Goal: Obtain resource: Obtain resource

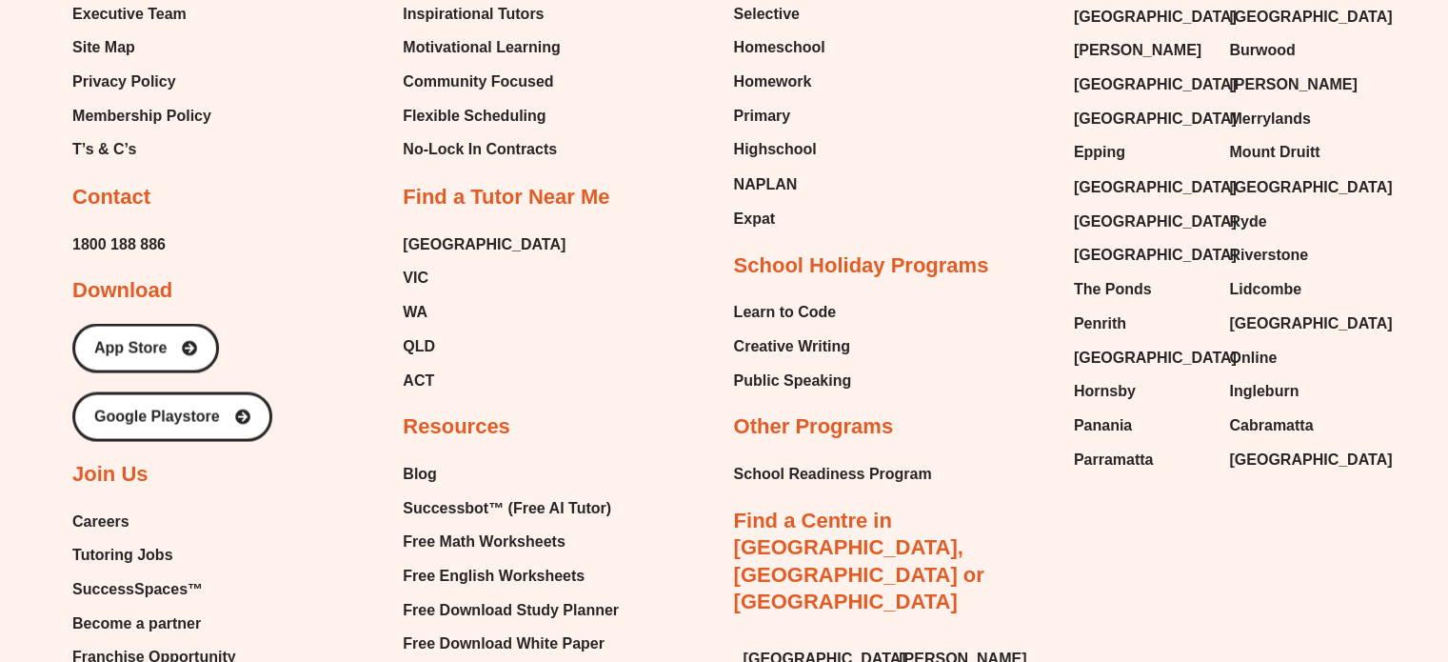
scroll to position [10684, 0]
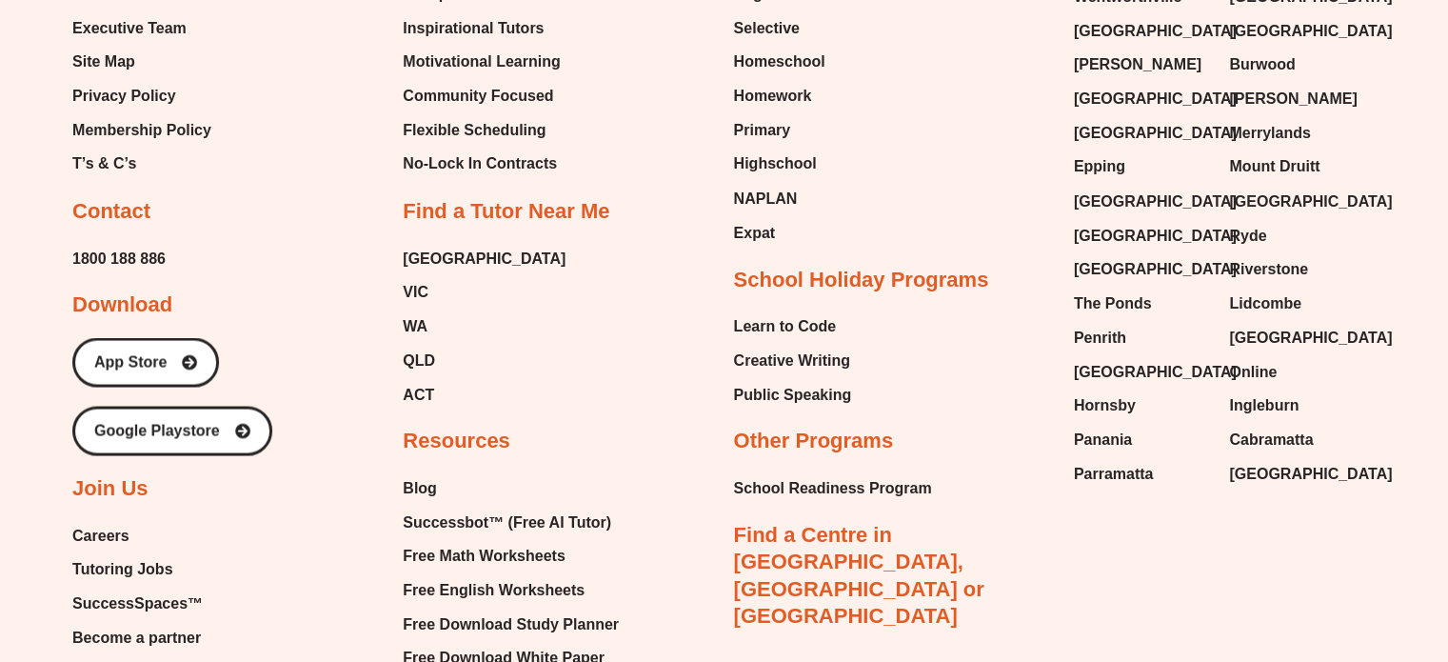
drag, startPoint x: 1456, startPoint y: 41, endPoint x: 1462, endPoint y: 625, distance: 583.7
click at [490, 575] on span "Free English Worksheets" at bounding box center [494, 589] width 182 height 29
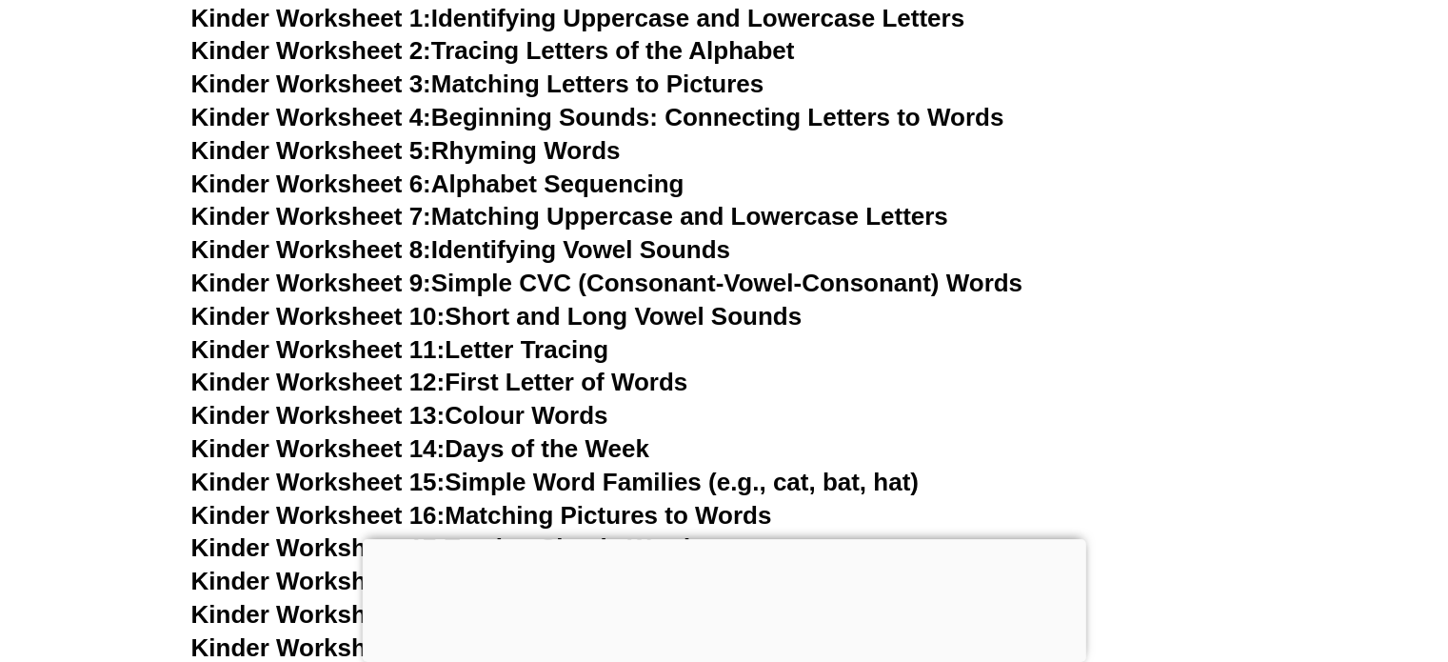
scroll to position [1060, 0]
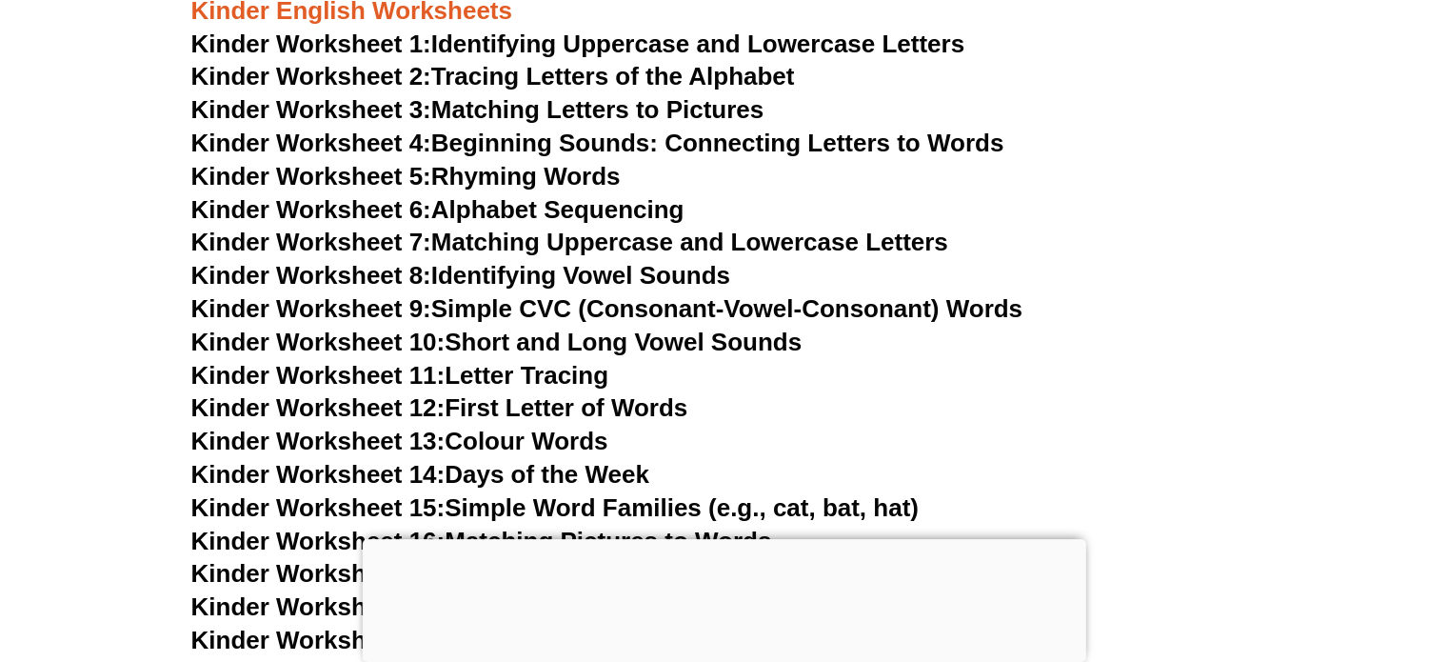
click at [707, 143] on link "Kinder Worksheet 4: Beginning Sounds: Connecting Letters to Words" at bounding box center [597, 143] width 813 height 29
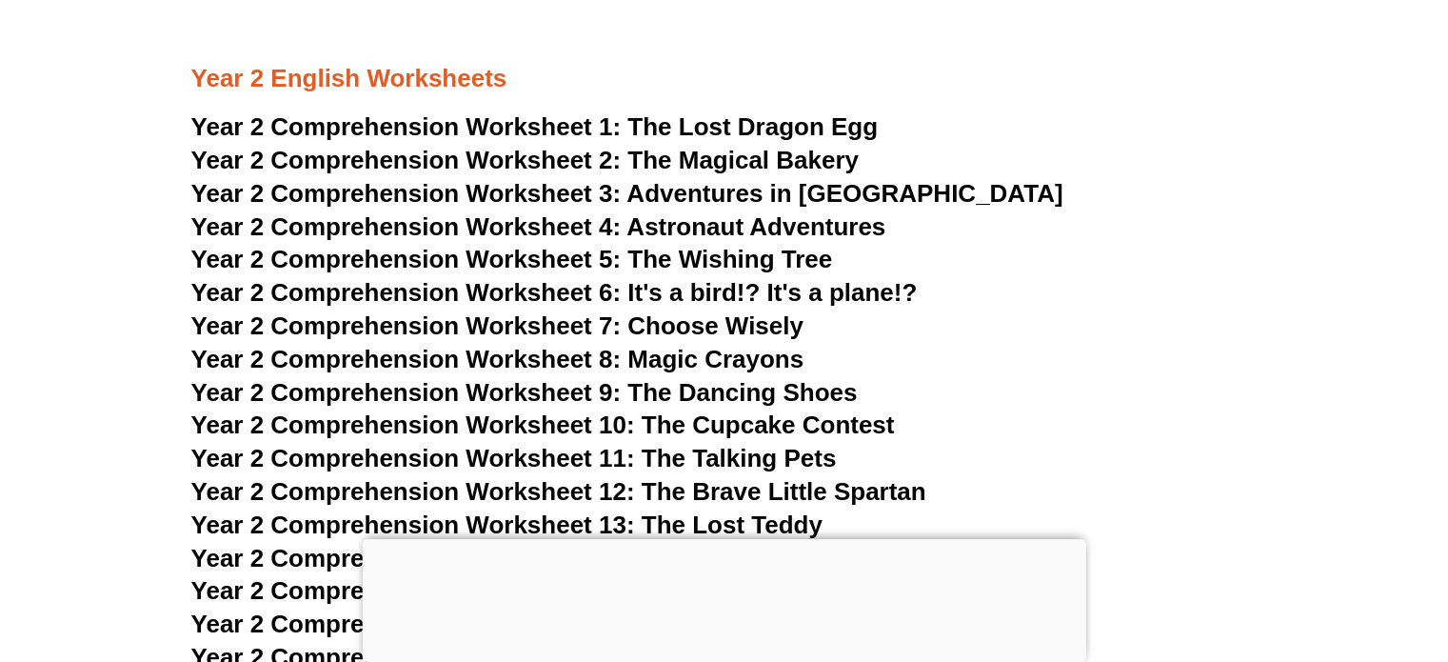
scroll to position [4795, 0]
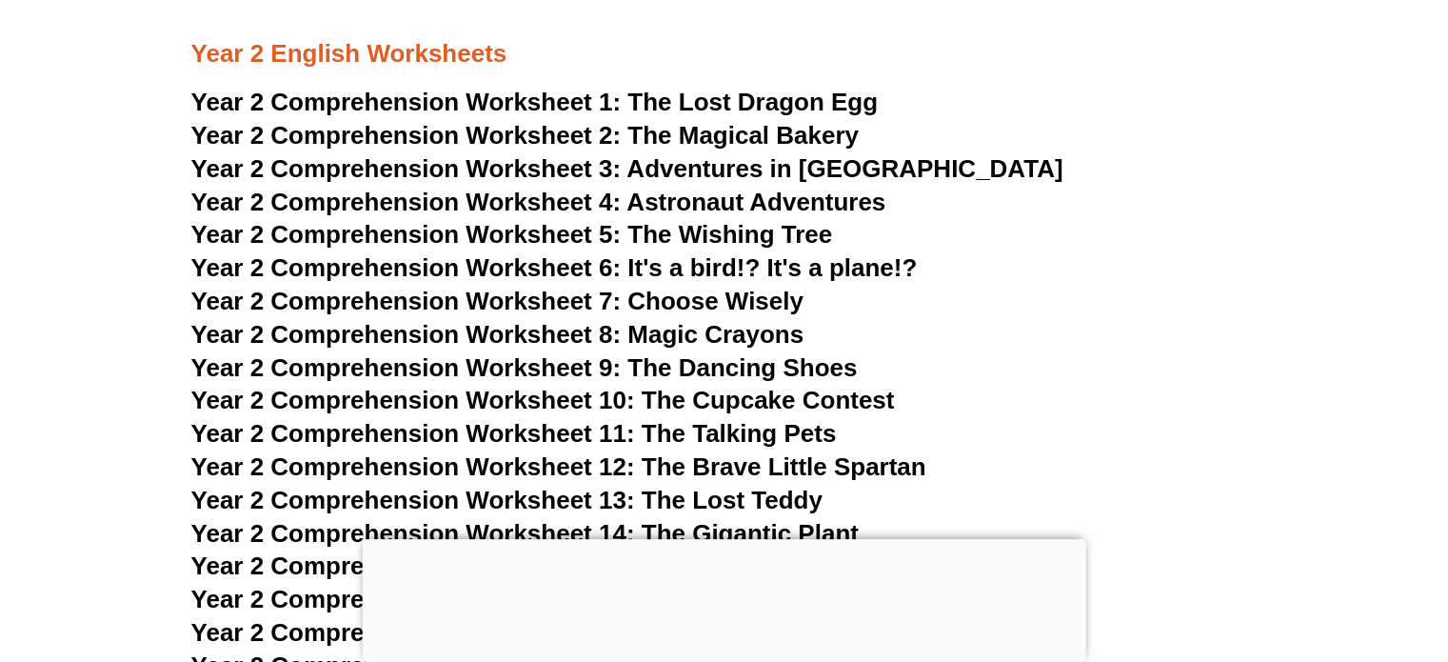
click at [737, 234] on span "The Wishing Tree" at bounding box center [730, 234] width 205 height 29
